Goal: Check status: Check status

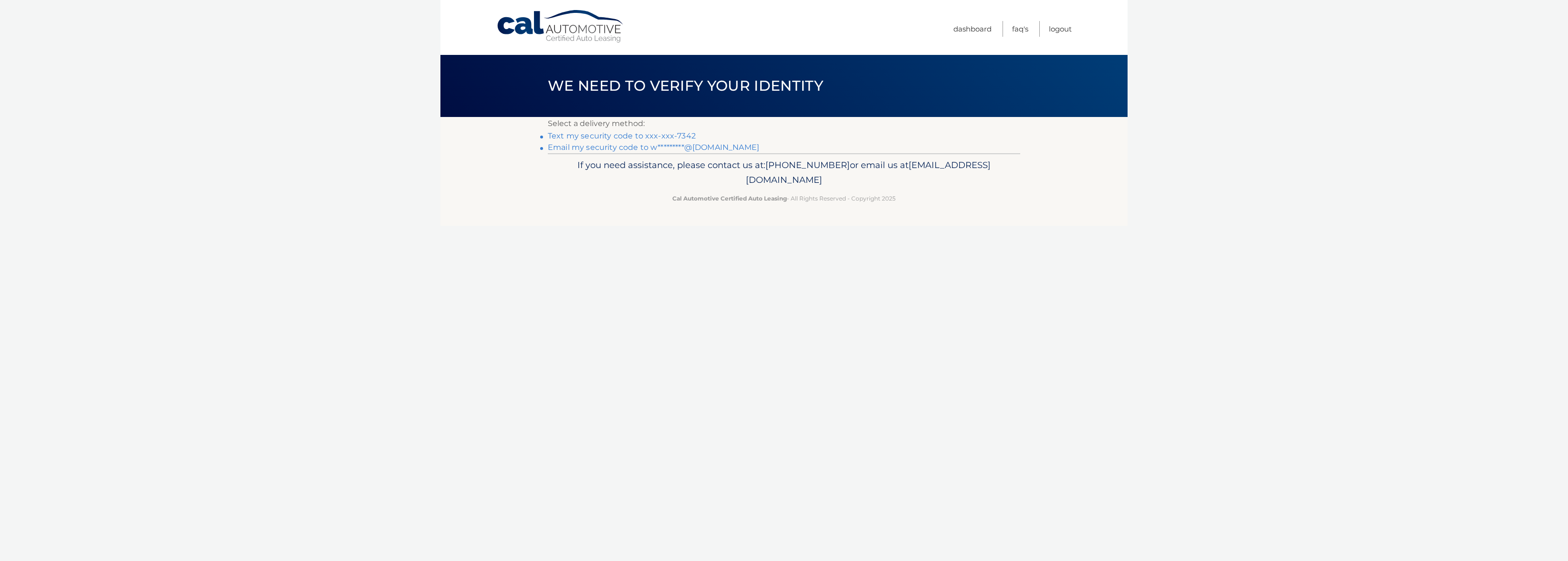
click at [657, 135] on link "Text my security code to xxx-xxx-7342" at bounding box center [621, 136] width 148 height 9
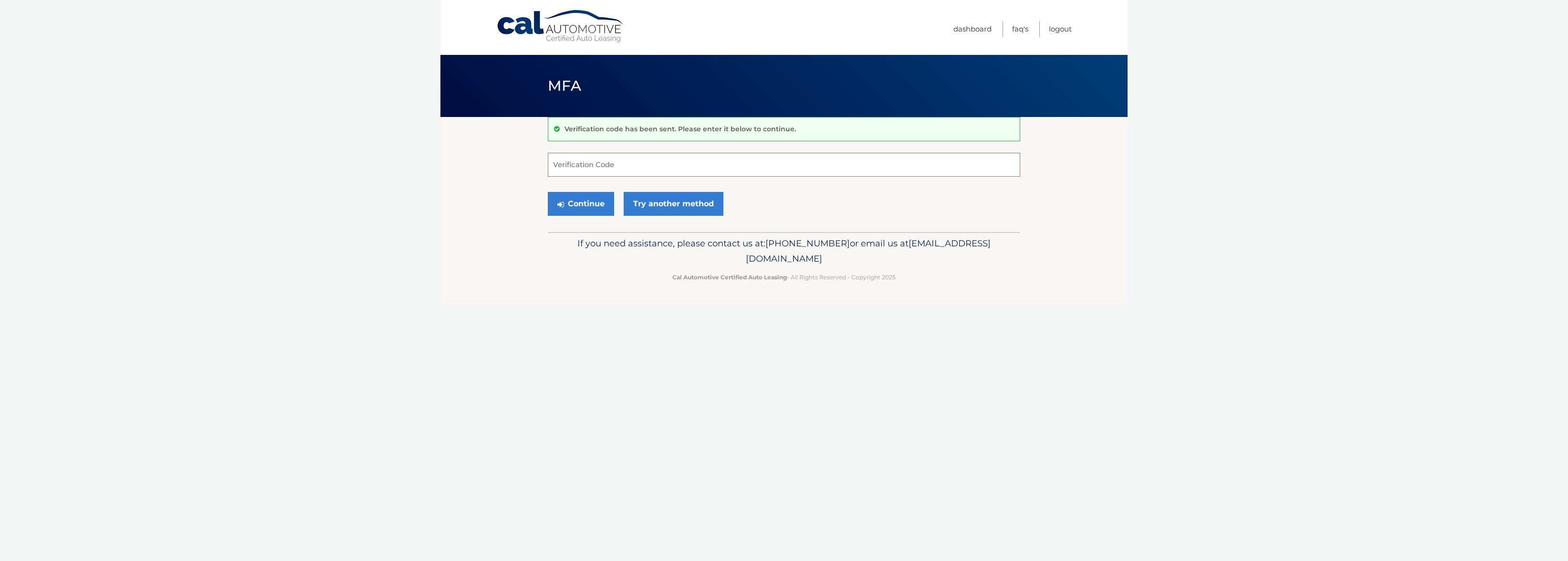
click at [654, 163] on input "Verification Code" at bounding box center [784, 164] width 472 height 24
type input "368922"
click at [602, 202] on button "Continue" at bounding box center [581, 203] width 66 height 24
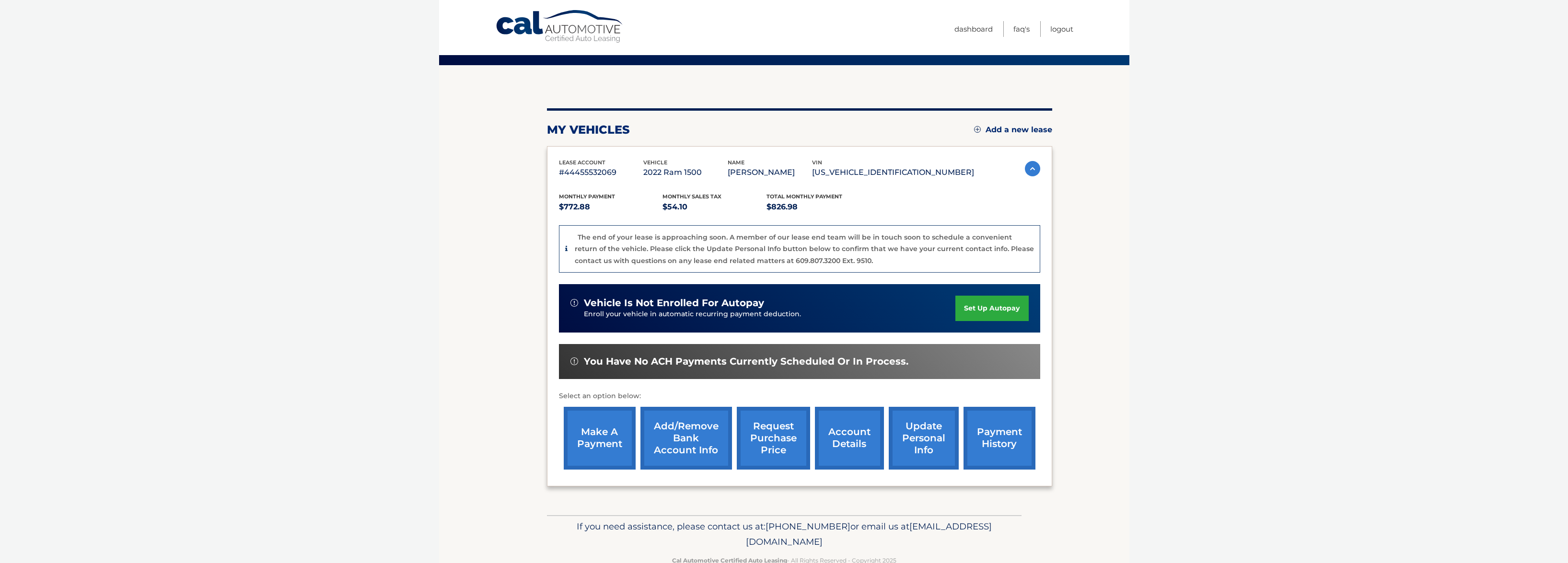
scroll to position [77, 0]
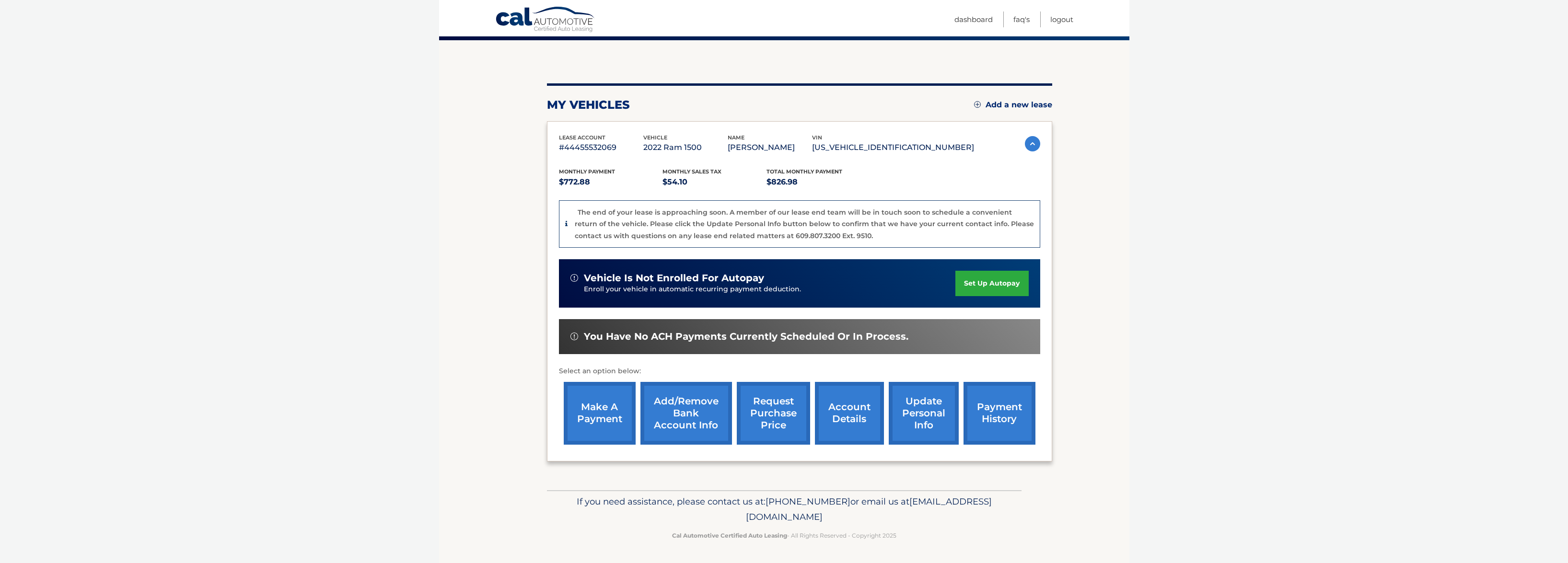
click at [839, 425] on link "account details" at bounding box center [849, 413] width 69 height 63
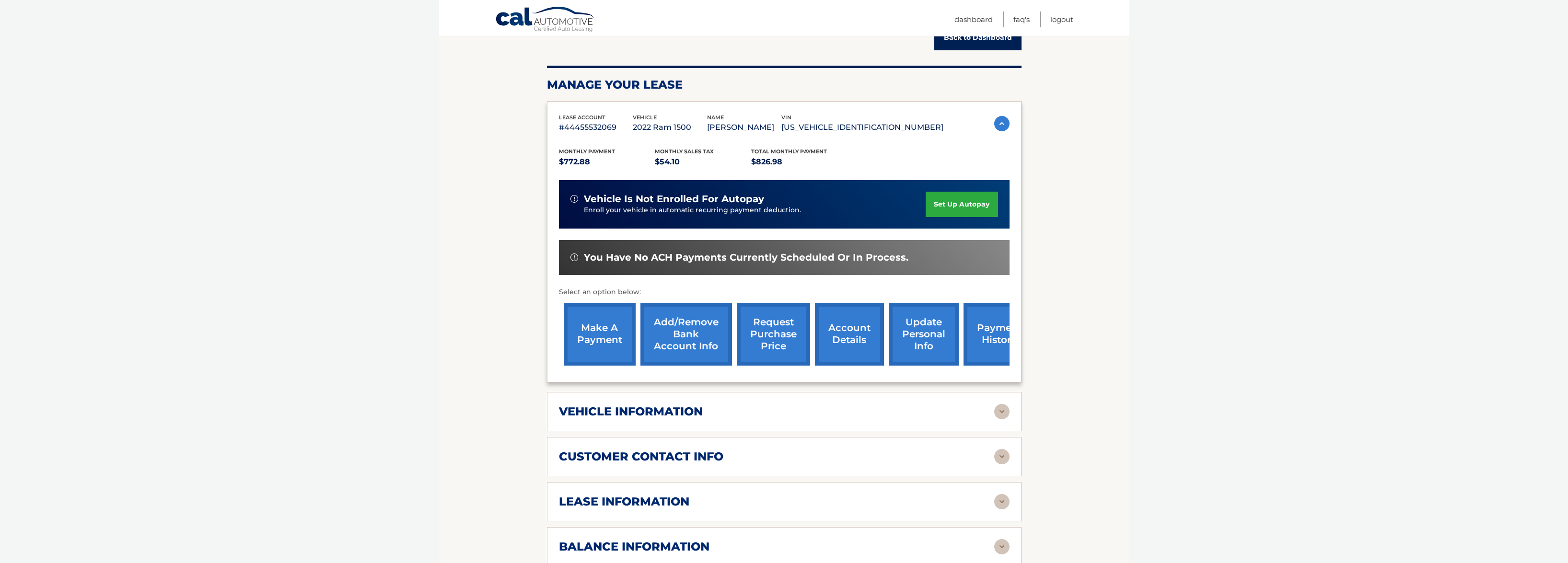
scroll to position [192, 0]
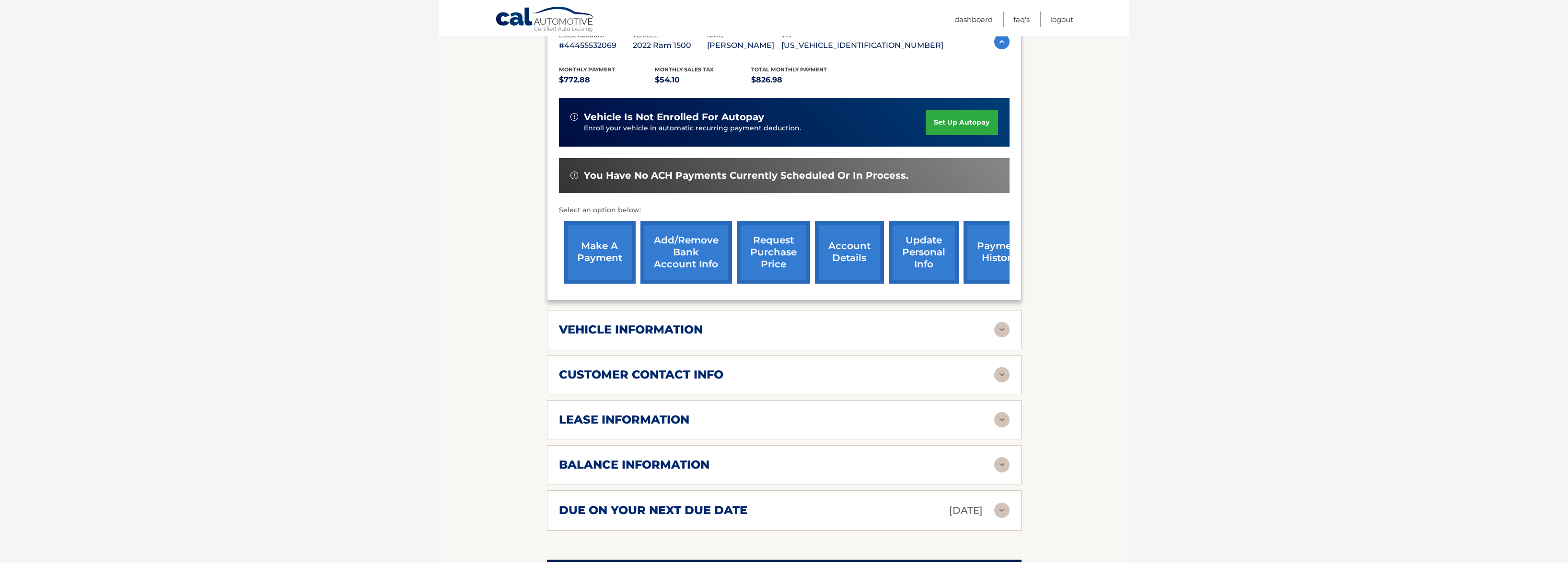
click at [609, 333] on h2 "vehicle information" at bounding box center [631, 330] width 144 height 15
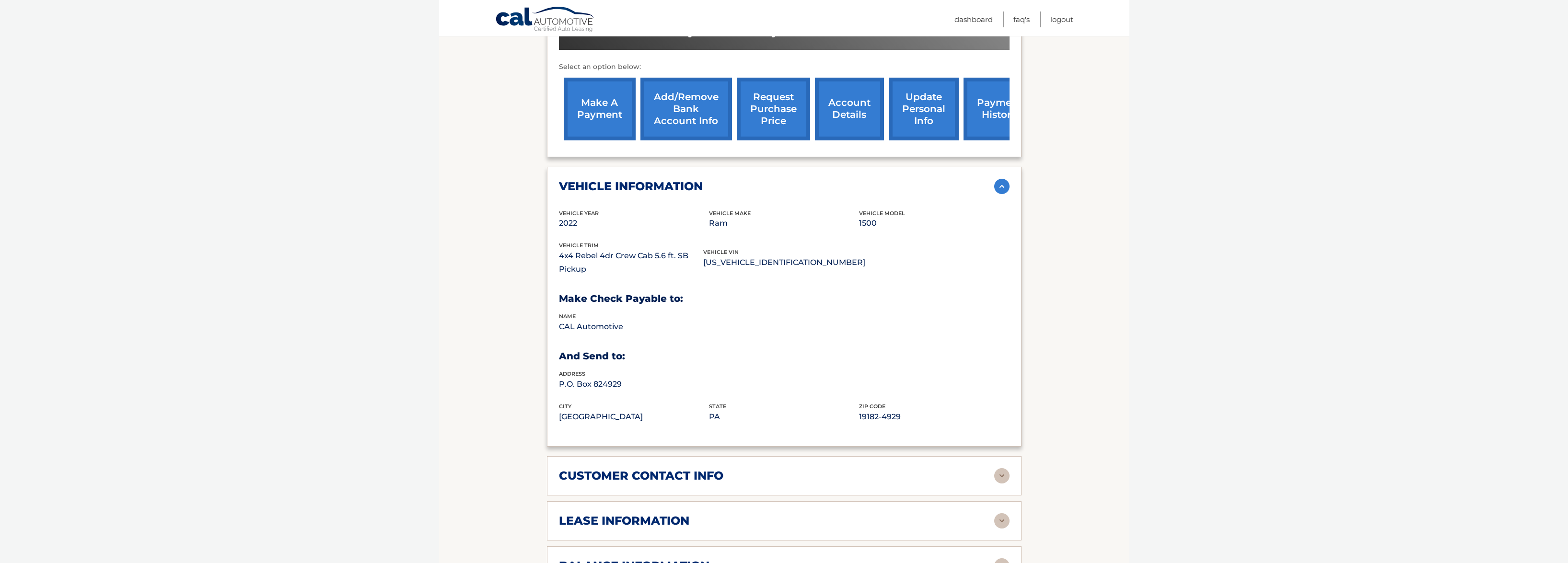
scroll to position [336, 0]
click at [738, 185] on div "vehicle information" at bounding box center [777, 186] width 435 height 15
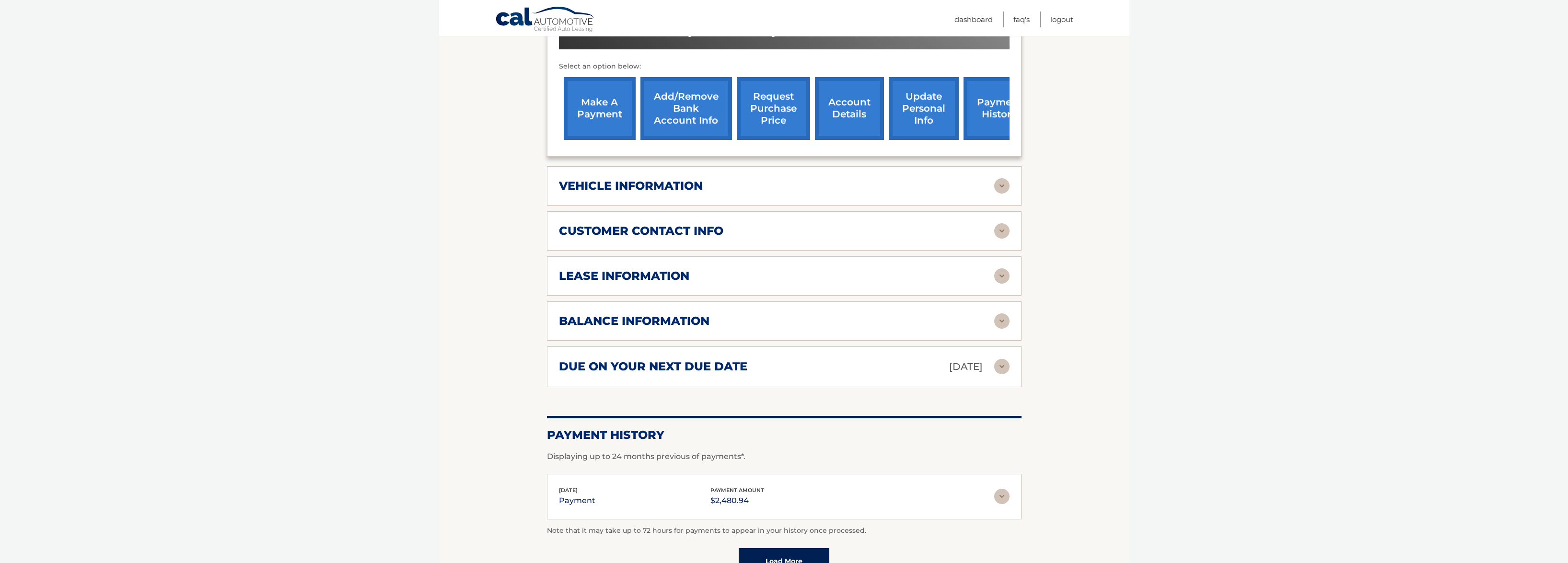
click at [736, 227] on div "customer contact info" at bounding box center [777, 231] width 435 height 15
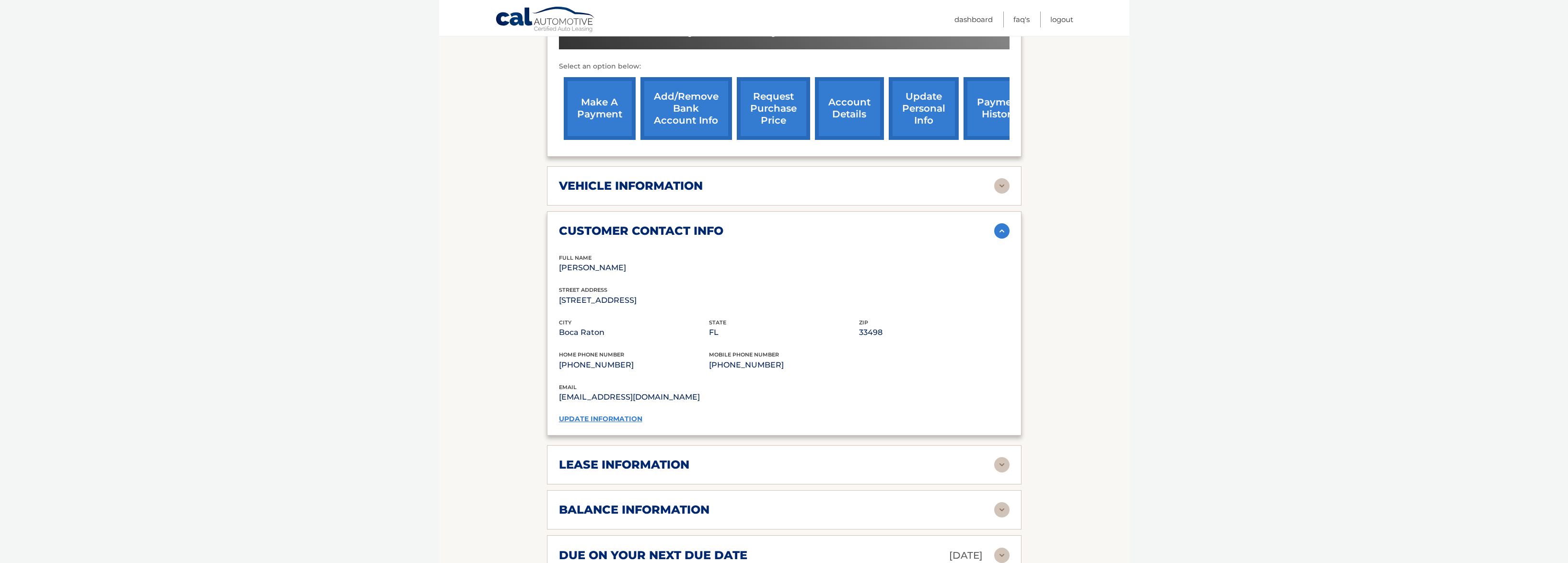
click at [736, 227] on div "customer contact info" at bounding box center [777, 231] width 435 height 15
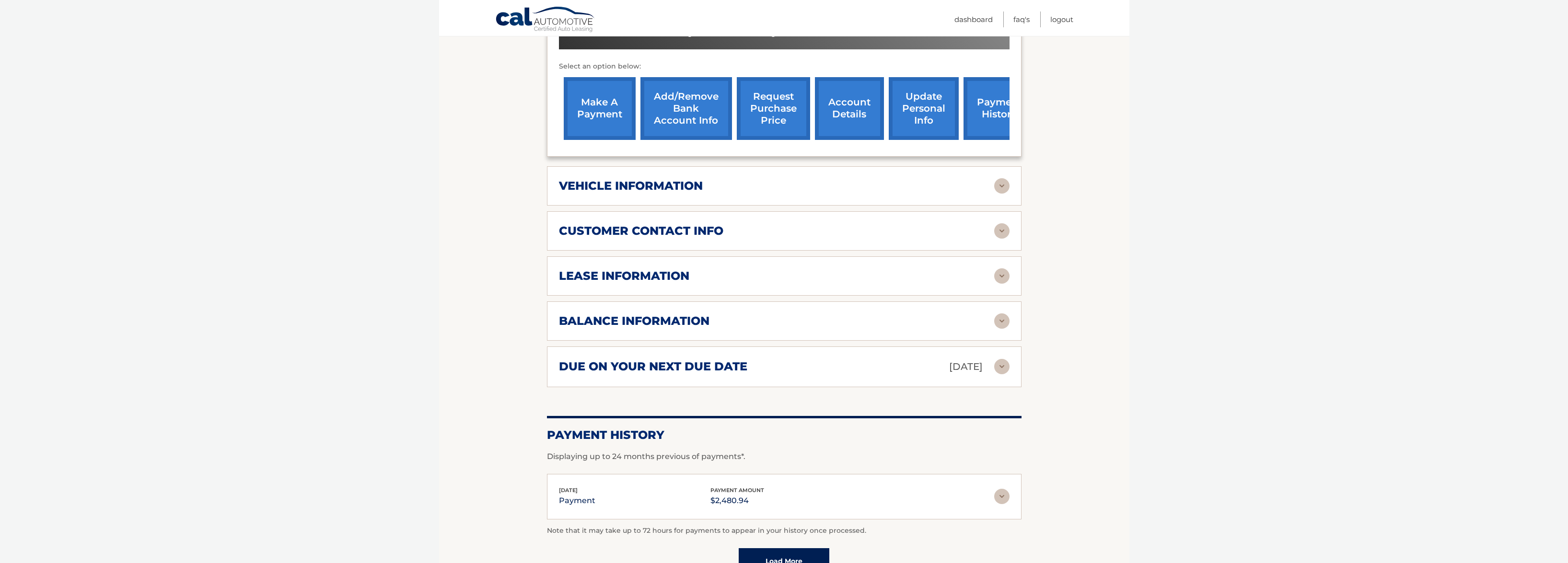
click at [725, 271] on div "lease information" at bounding box center [777, 276] width 435 height 15
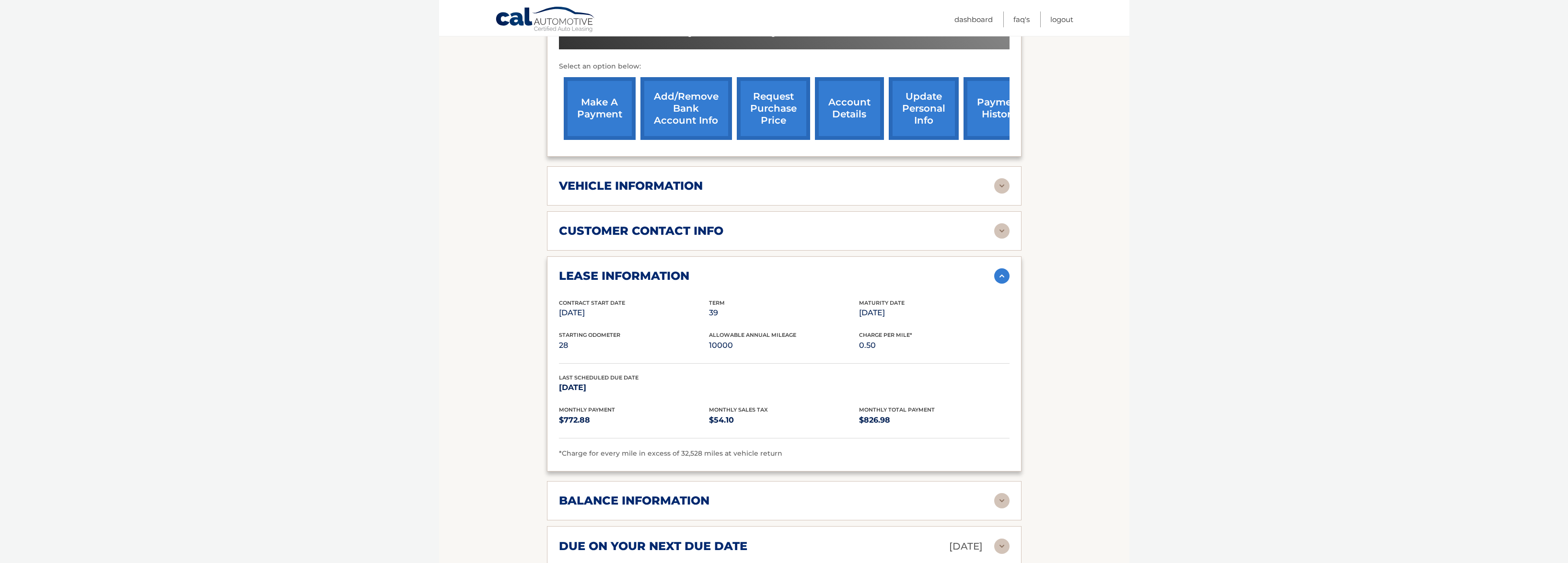
click at [725, 271] on div "lease information" at bounding box center [777, 276] width 435 height 15
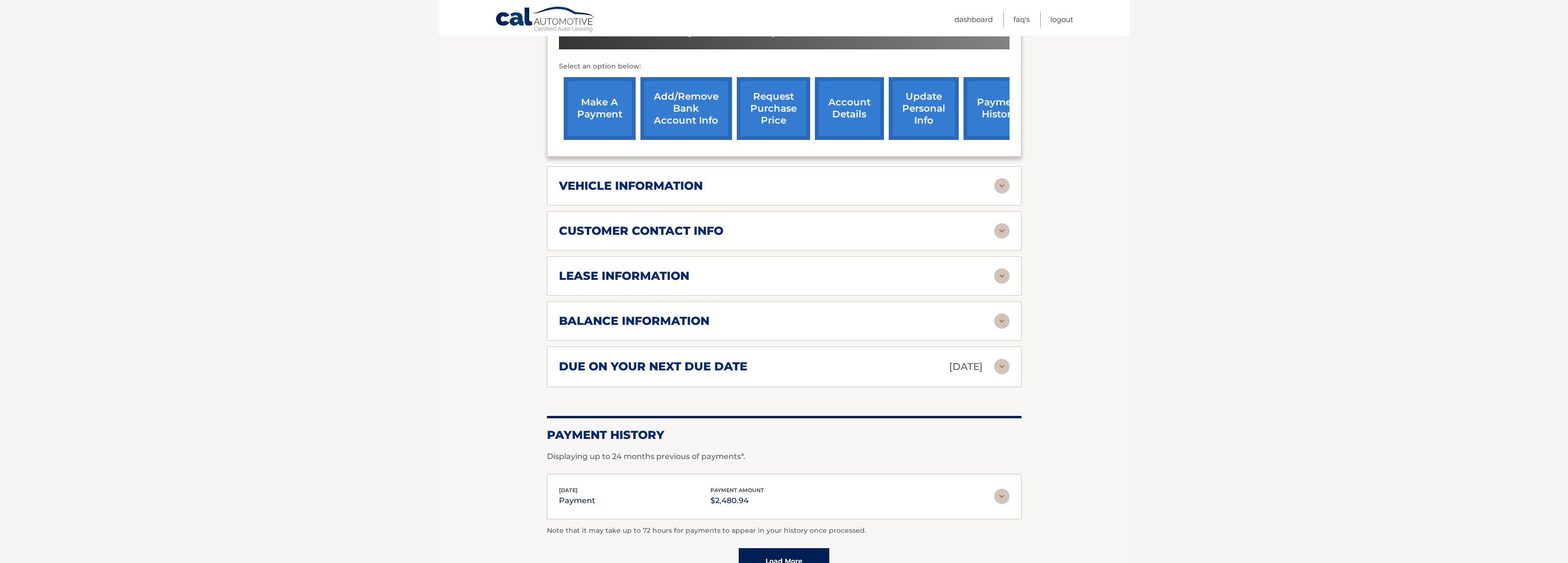
click at [733, 315] on div "balance information" at bounding box center [777, 321] width 435 height 15
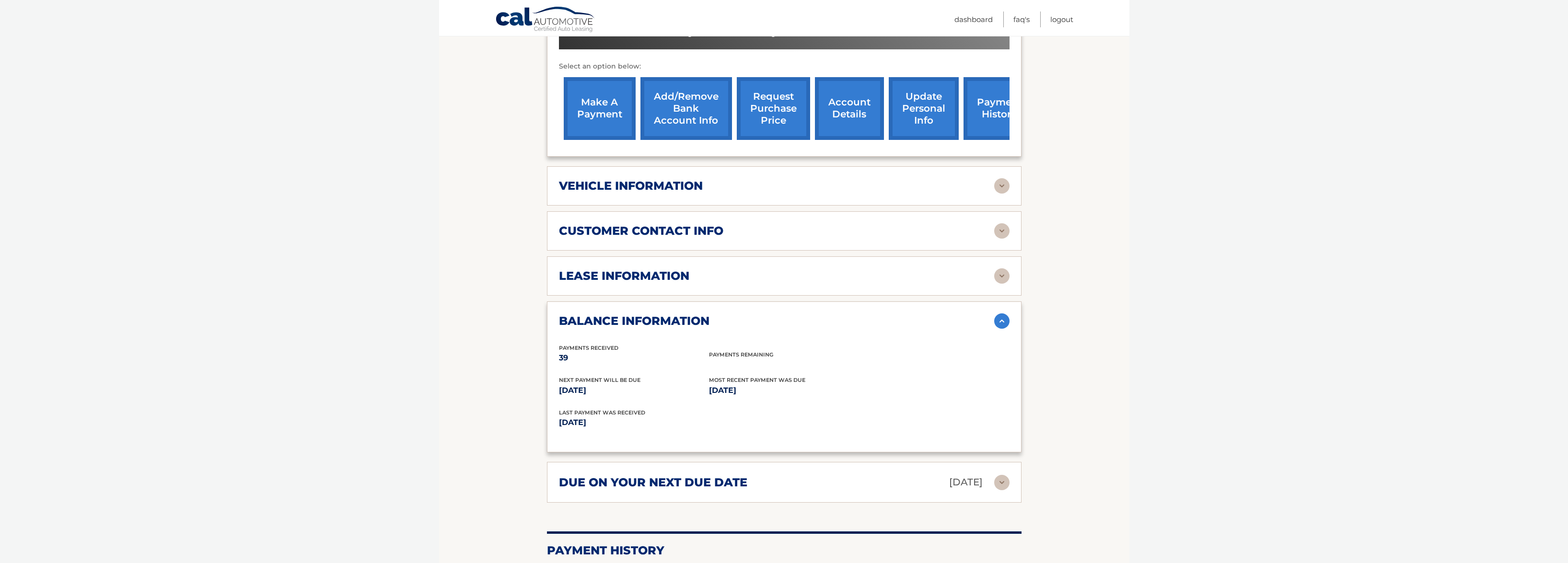
click at [733, 315] on div "balance information" at bounding box center [777, 321] width 435 height 15
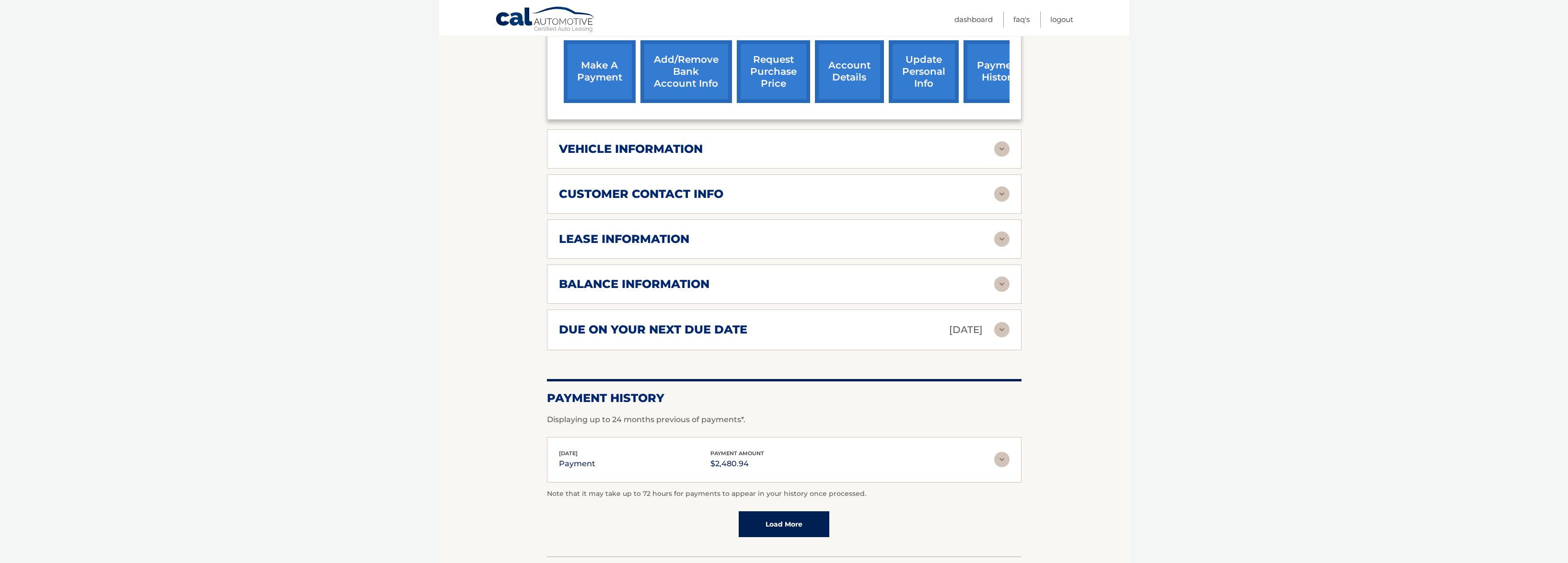
scroll to position [438, 0]
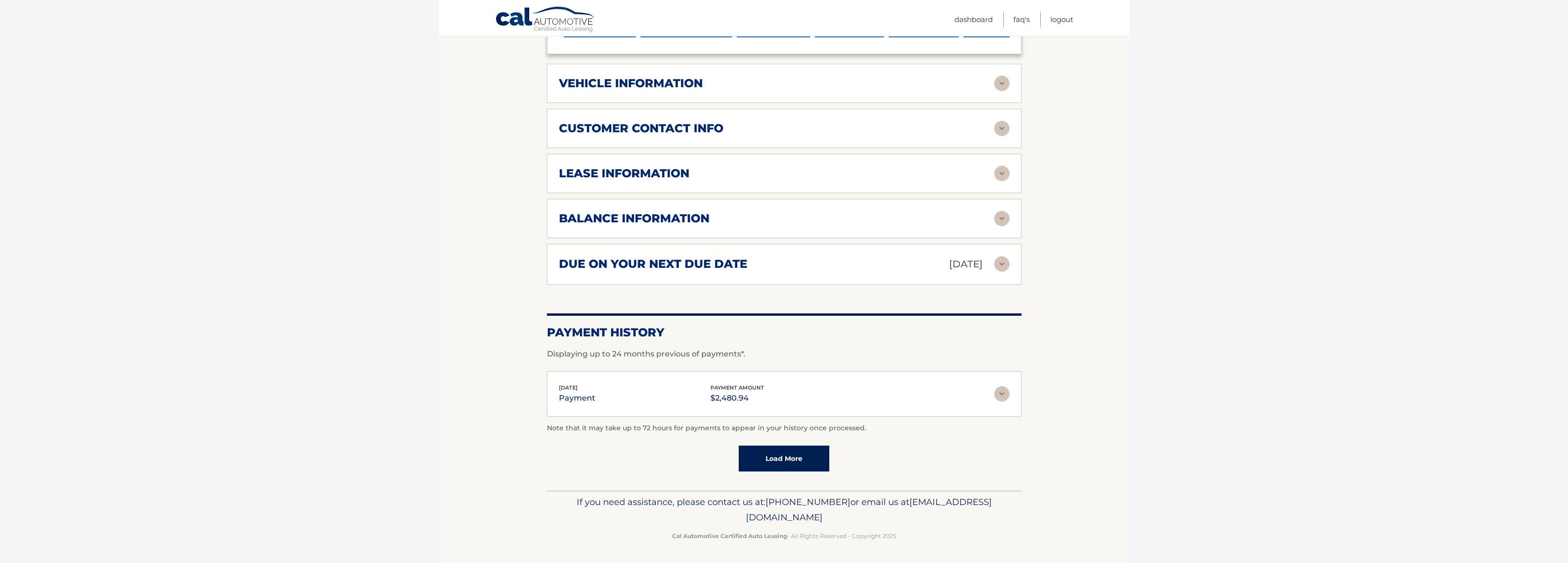
click at [1005, 398] on img at bounding box center [1002, 394] width 15 height 15
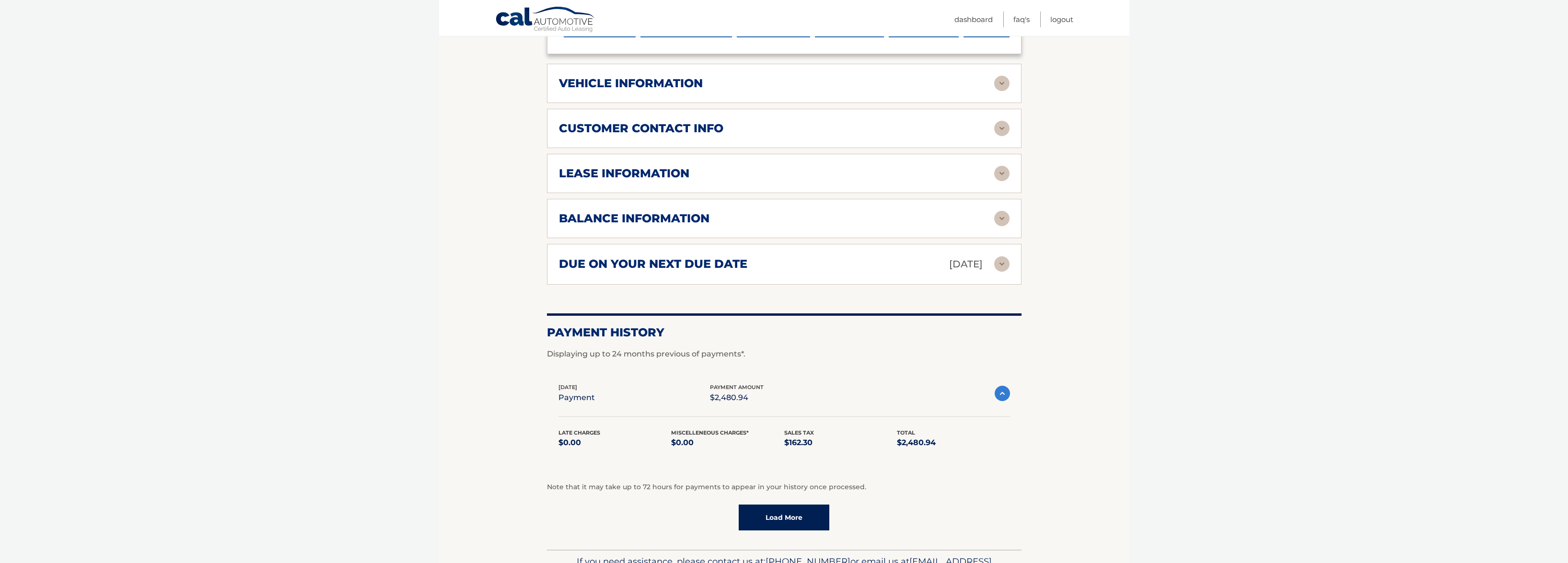
click at [773, 509] on link "Load More" at bounding box center [784, 517] width 91 height 26
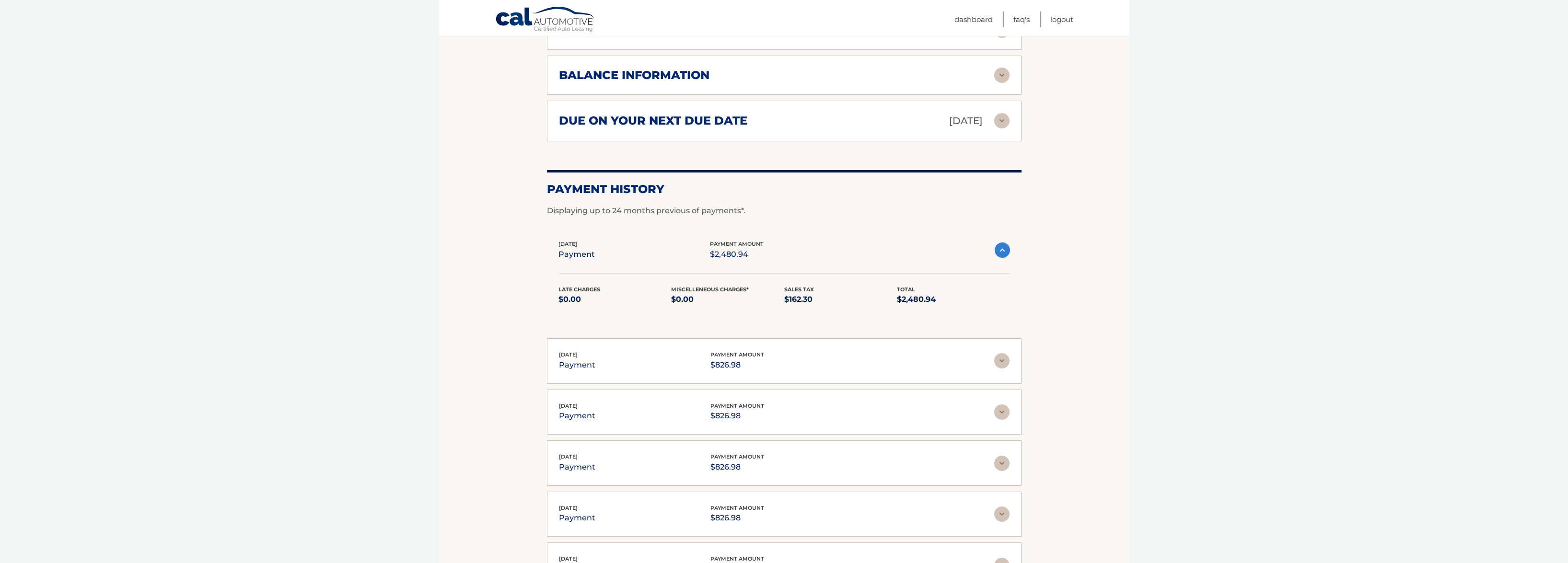
scroll to position [582, 0]
click at [540, 270] on section "Account Details | #44455532069 Back to Dashboard Manage Your Lease lease accoun…" at bounding box center [784, 98] width 690 height 1125
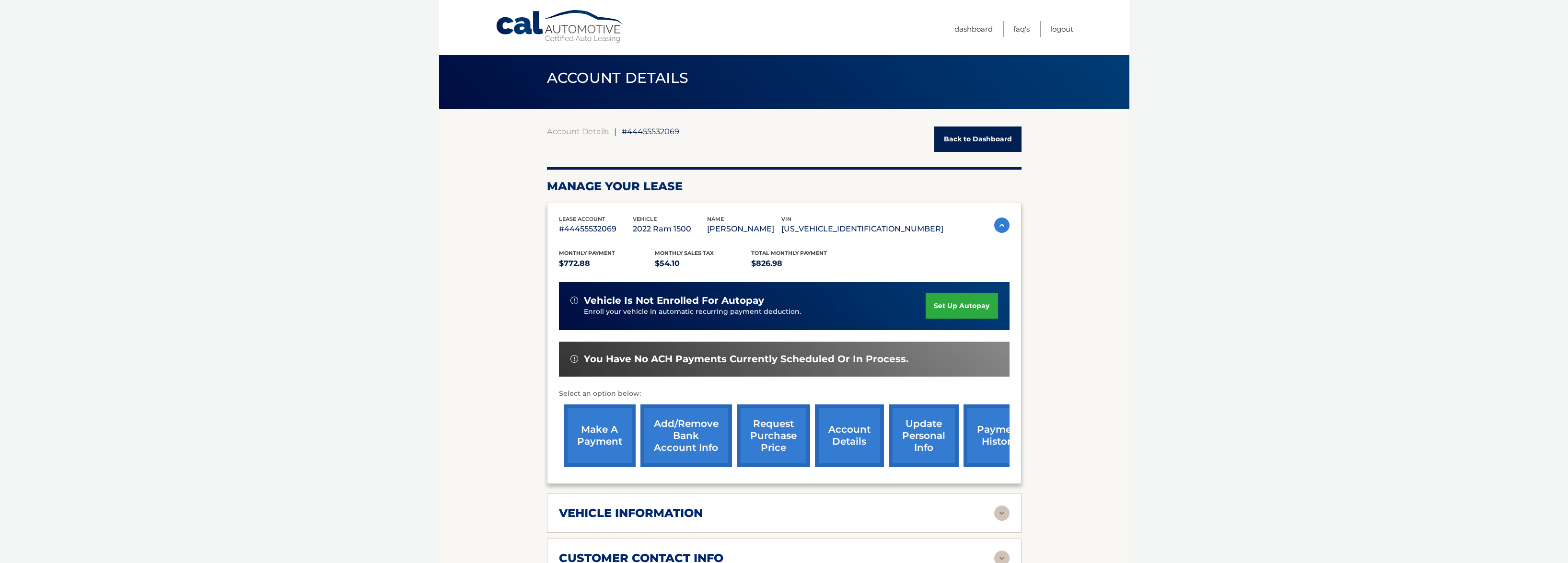
scroll to position [0, 0]
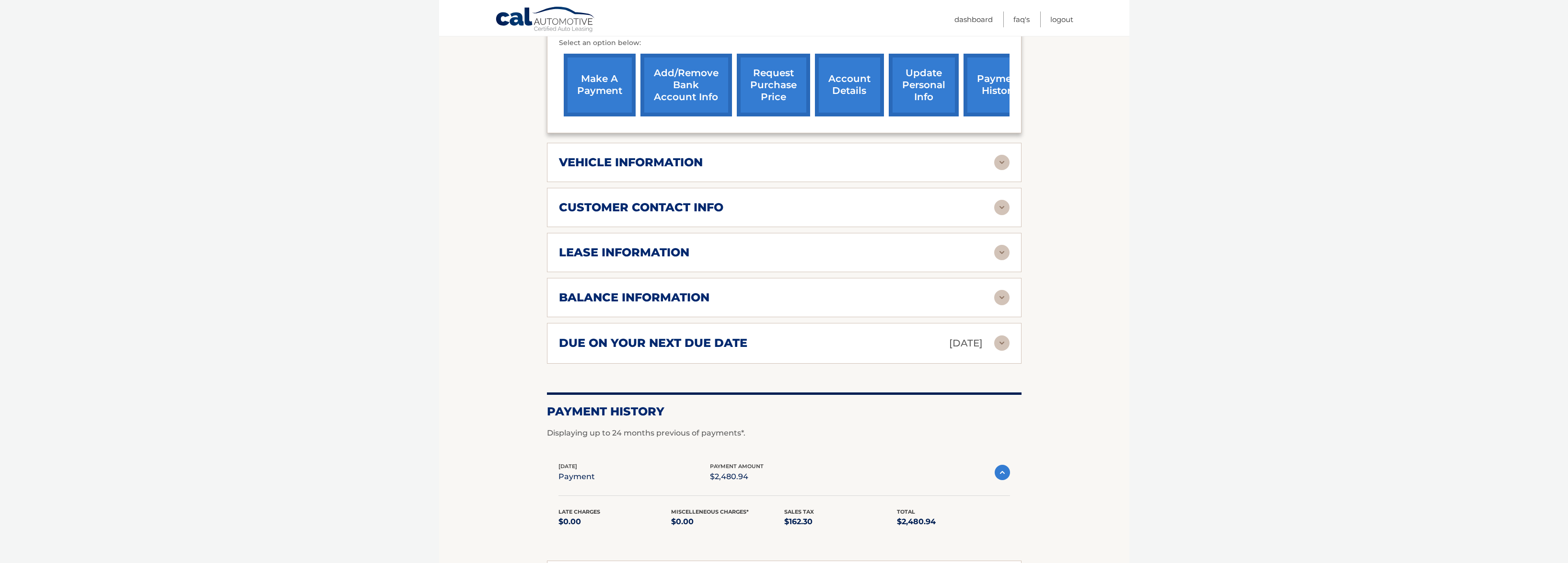
scroll to position [432, 0]
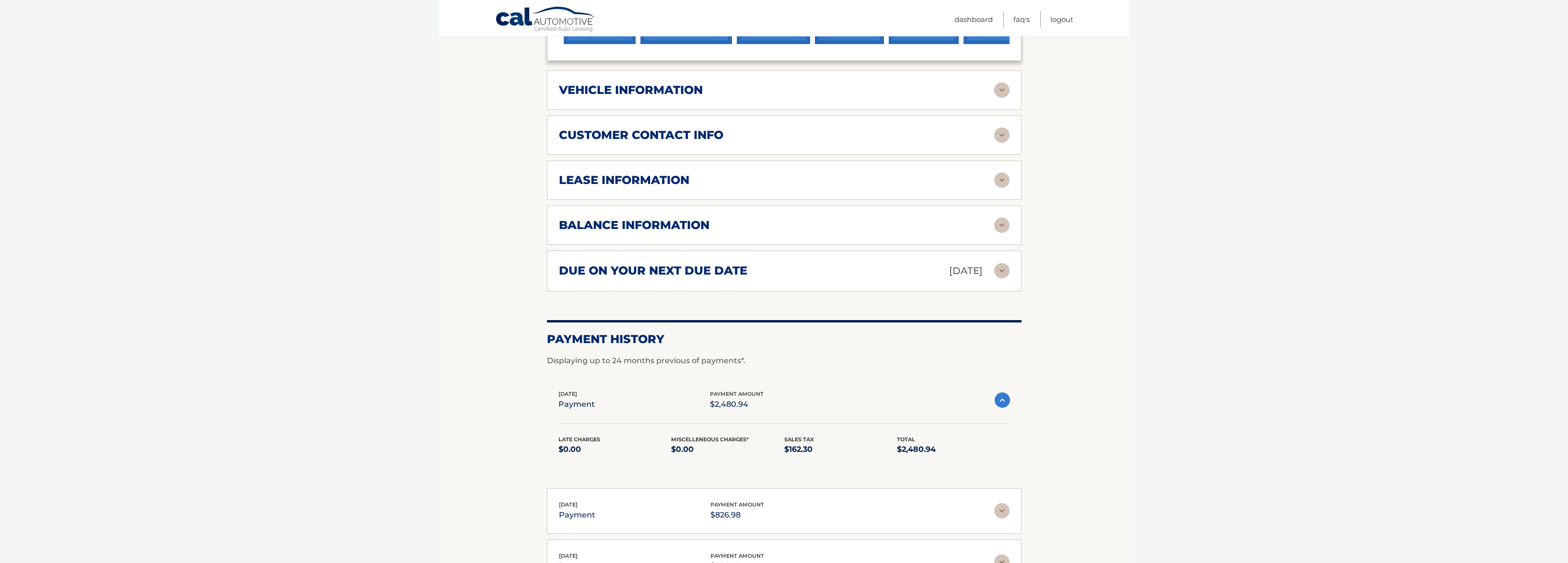
click at [484, 174] on section "Account Details | #44455532069 Back to Dashboard Manage Your Lease lease accoun…" at bounding box center [784, 249] width 690 height 1125
